Goal: Task Accomplishment & Management: Manage account settings

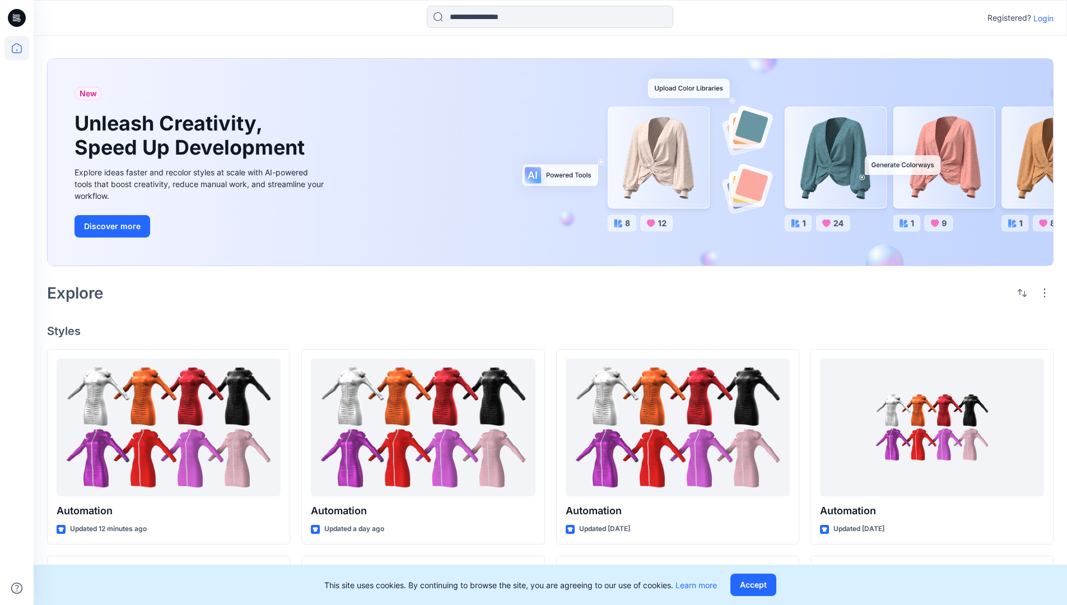
click at [1041, 18] on p "Login" at bounding box center [1043, 18] width 20 height 12
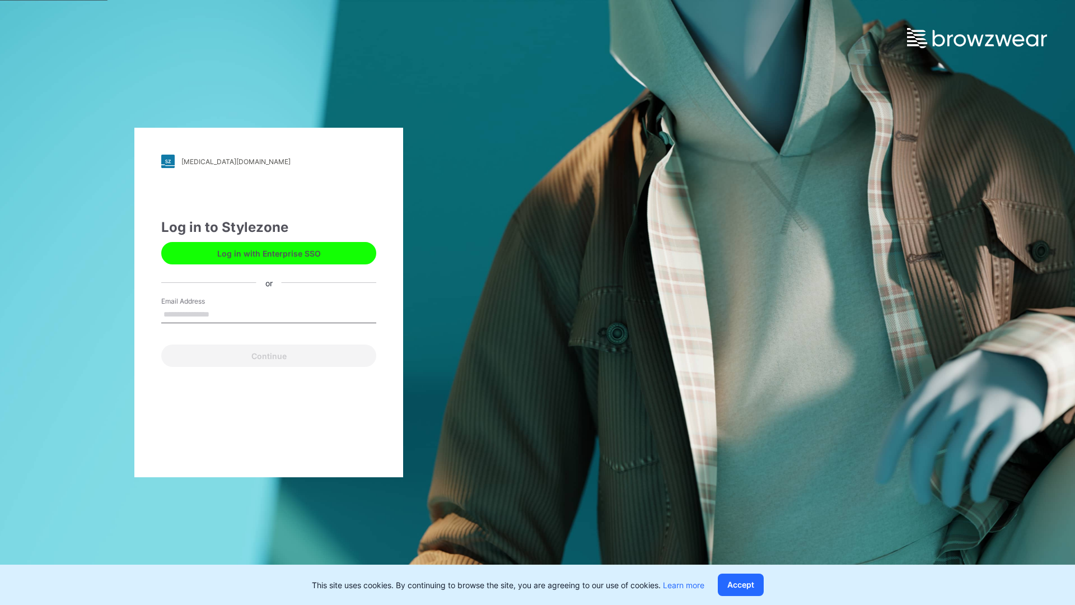
click at [221, 314] on input "Email Address" at bounding box center [268, 314] width 215 height 17
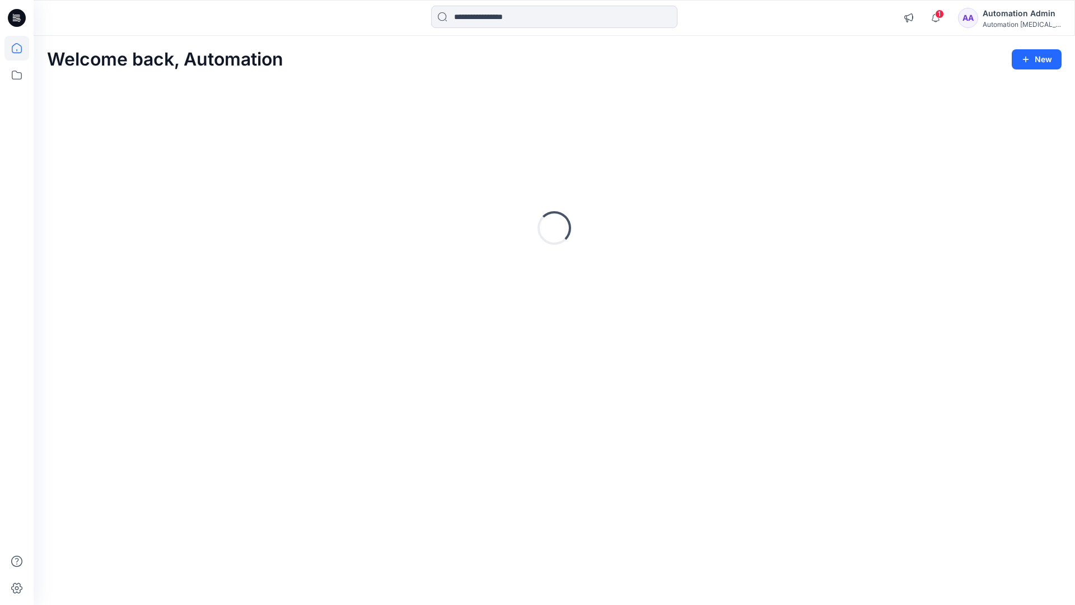
click at [21, 48] on icon at bounding box center [17, 48] width 10 height 10
click at [1016, 15] on div "Automation Admin" at bounding box center [1022, 13] width 78 height 13
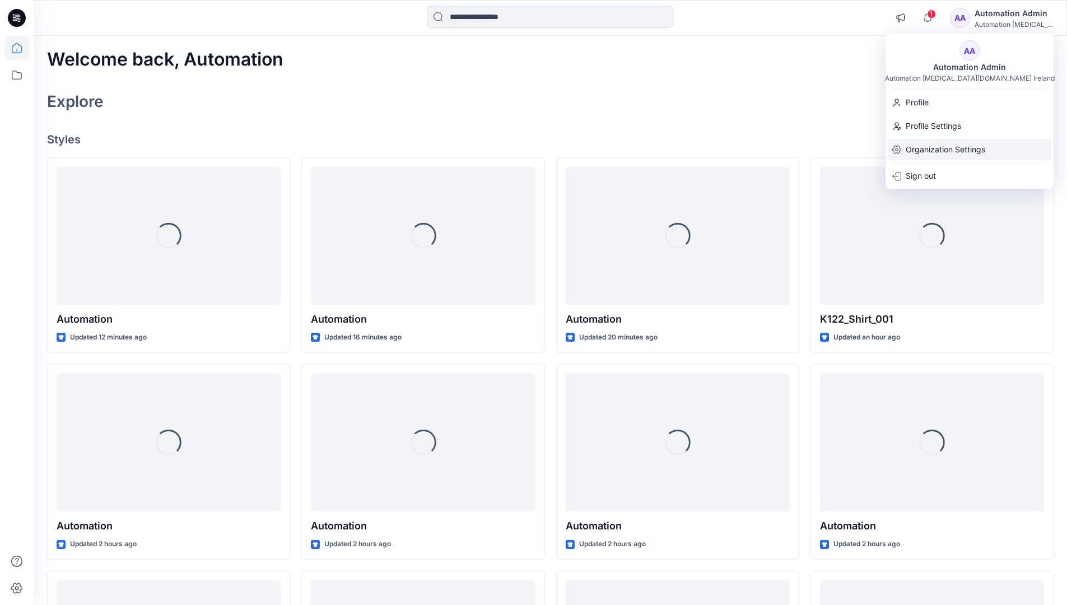
click at [918, 151] on p "Organization Settings" at bounding box center [946, 149] width 80 height 21
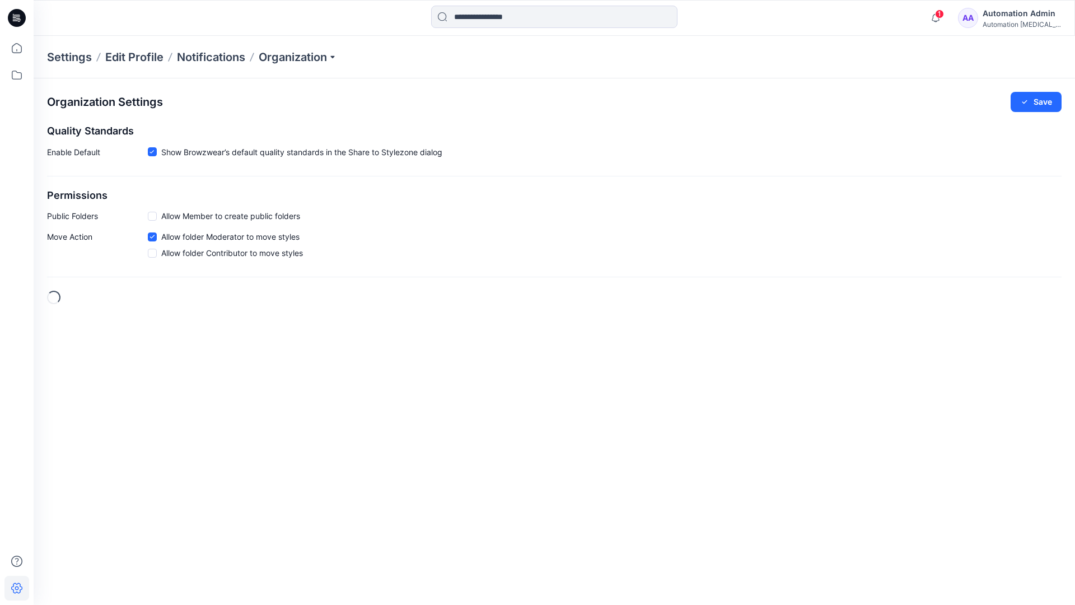
click at [61, 195] on h2 "Permissions" at bounding box center [554, 196] width 1015 height 12
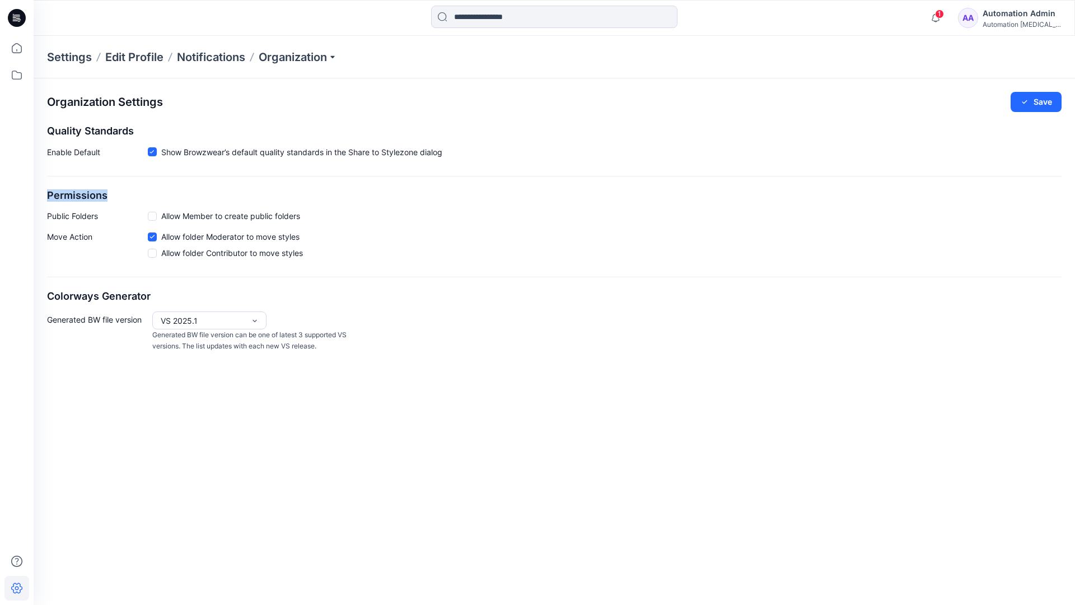
click at [61, 195] on h2 "Permissions" at bounding box center [554, 196] width 1015 height 12
drag, startPoint x: 61, startPoint y: 195, endPoint x: 105, endPoint y: 213, distance: 47.2
click at [105, 213] on p "Public Folders" at bounding box center [97, 216] width 101 height 12
click at [64, 219] on p "Public Folders" at bounding box center [97, 216] width 101 height 12
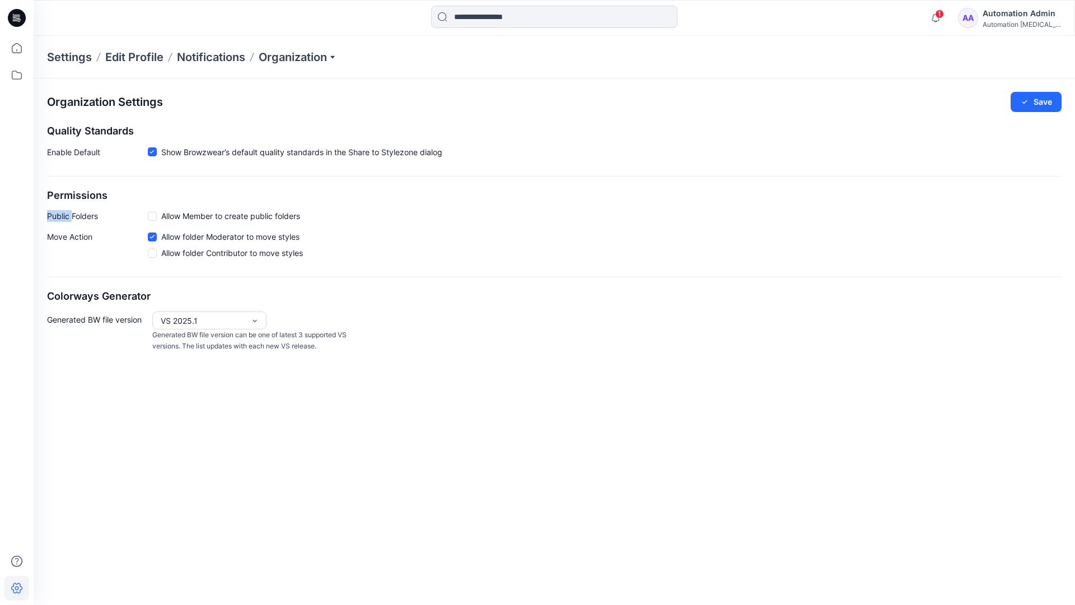
click at [64, 219] on p "Public Folders" at bounding box center [97, 216] width 101 height 12
click at [69, 238] on p "Move Action" at bounding box center [97, 247] width 101 height 32
click at [86, 280] on div "Organization Settings Save Quality Standards Enable Default Show Browzwear’s de…" at bounding box center [555, 221] width 1042 height 287
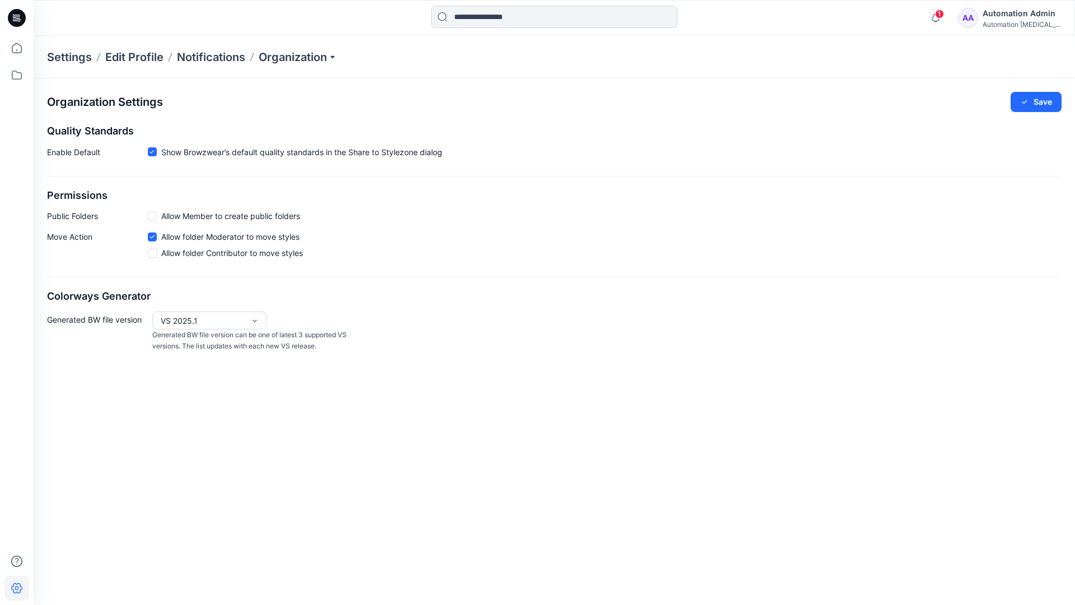
click at [1031, 13] on div "Automation Admin" at bounding box center [1022, 13] width 78 height 13
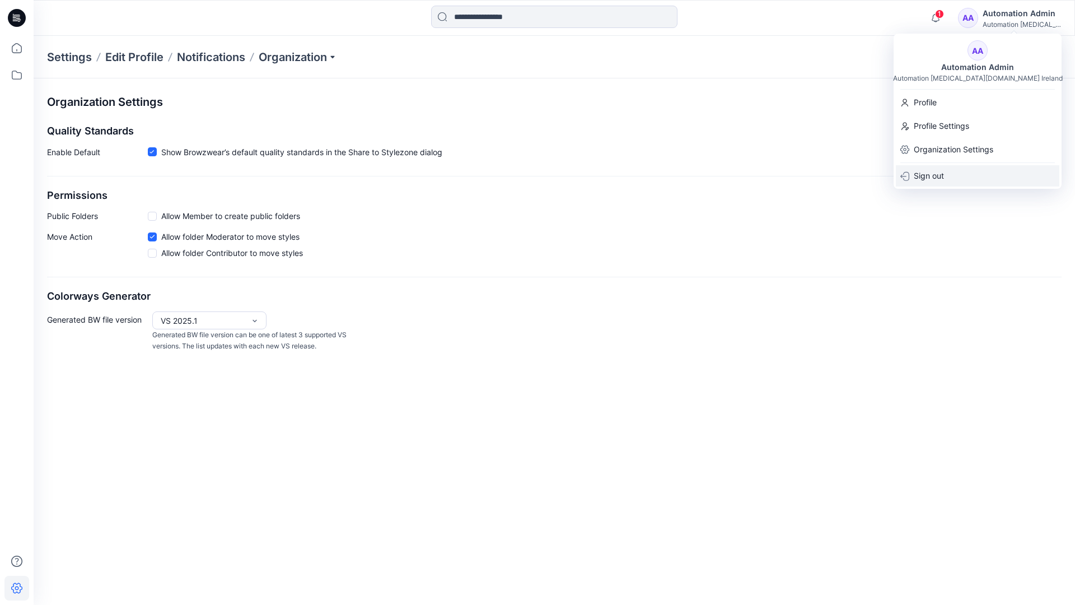
click at [924, 173] on p "Sign out" at bounding box center [929, 175] width 30 height 21
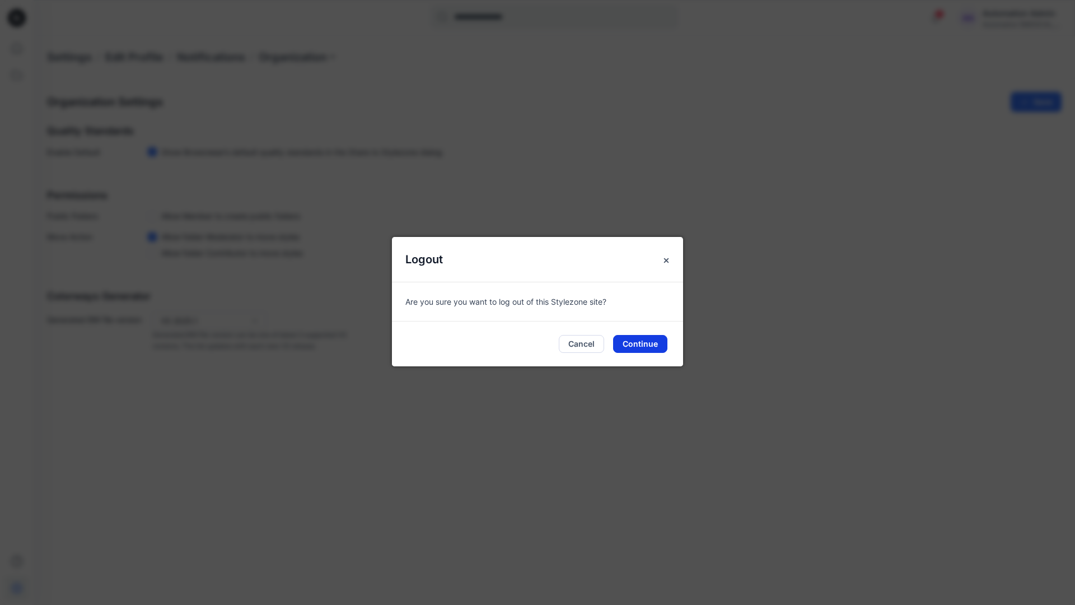
click at [641, 345] on button "Continue" at bounding box center [640, 344] width 54 height 18
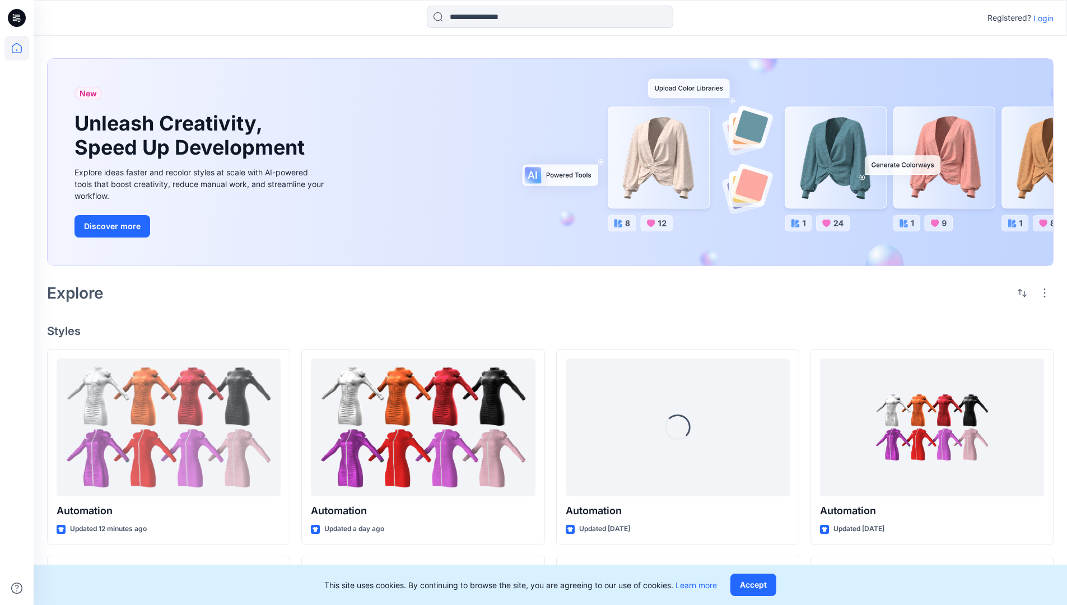
click at [1041, 18] on p "Login" at bounding box center [1043, 18] width 20 height 12
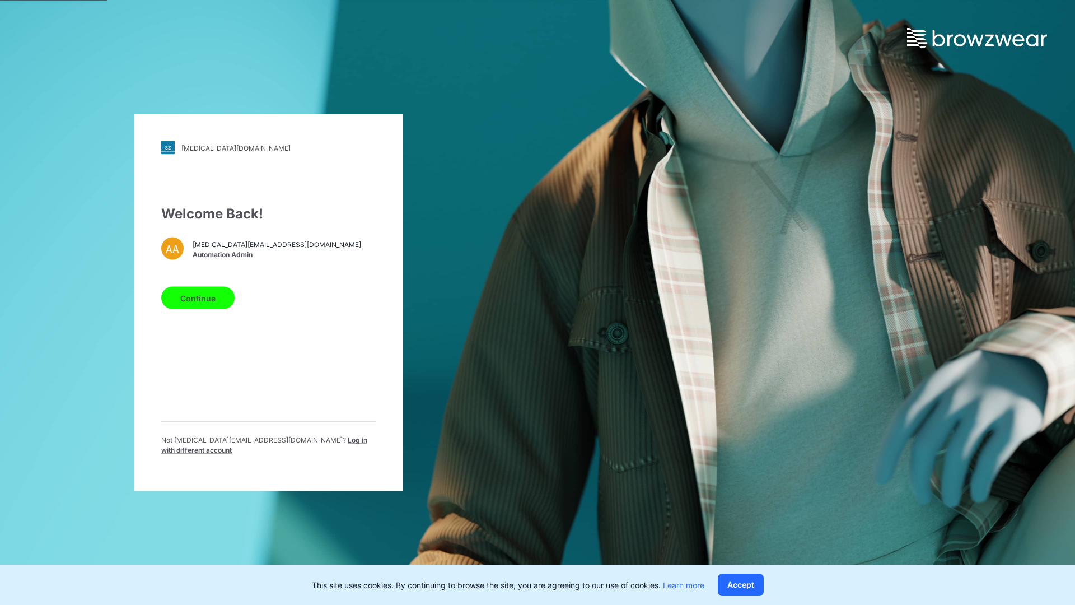
click at [277, 443] on span "Log in with different account" at bounding box center [264, 445] width 206 height 18
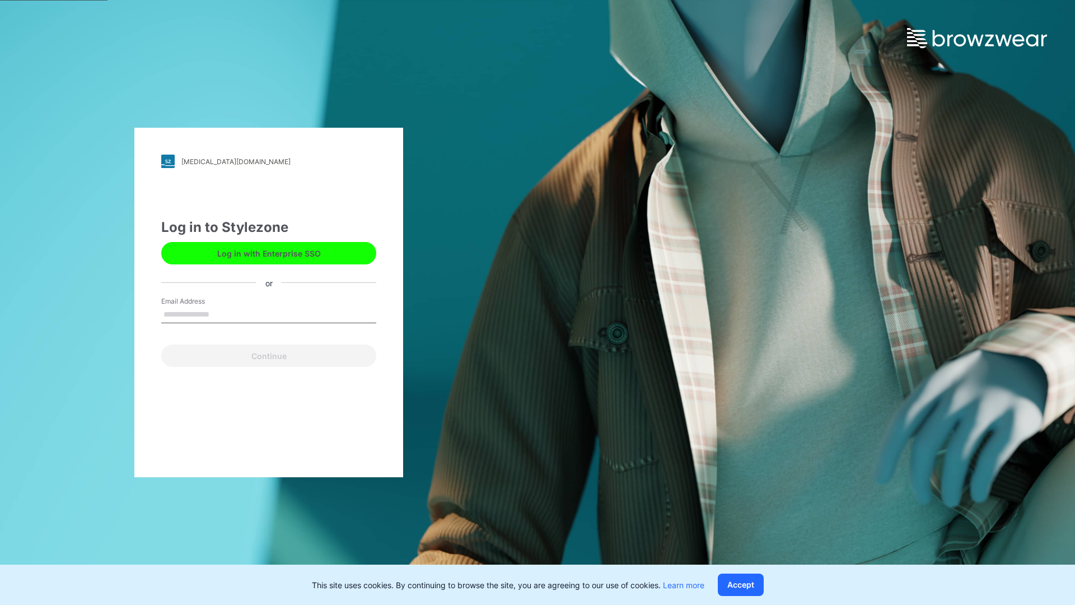
click at [221, 314] on input "Email Address" at bounding box center [268, 314] width 215 height 17
type input "**********"
